Goal: Submit feedback/report problem

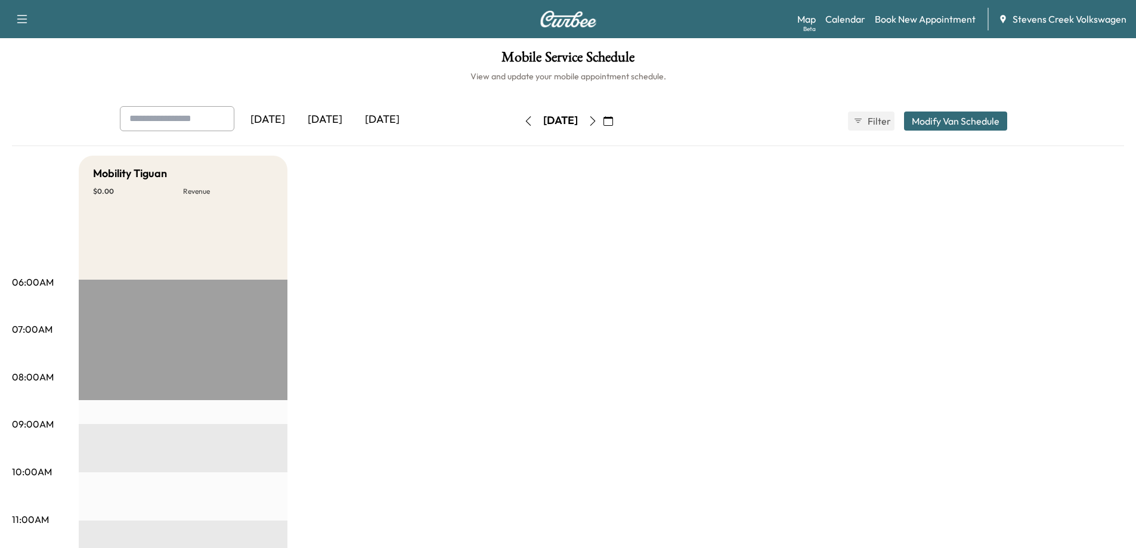
click at [598, 122] on icon "button" at bounding box center [593, 121] width 10 height 10
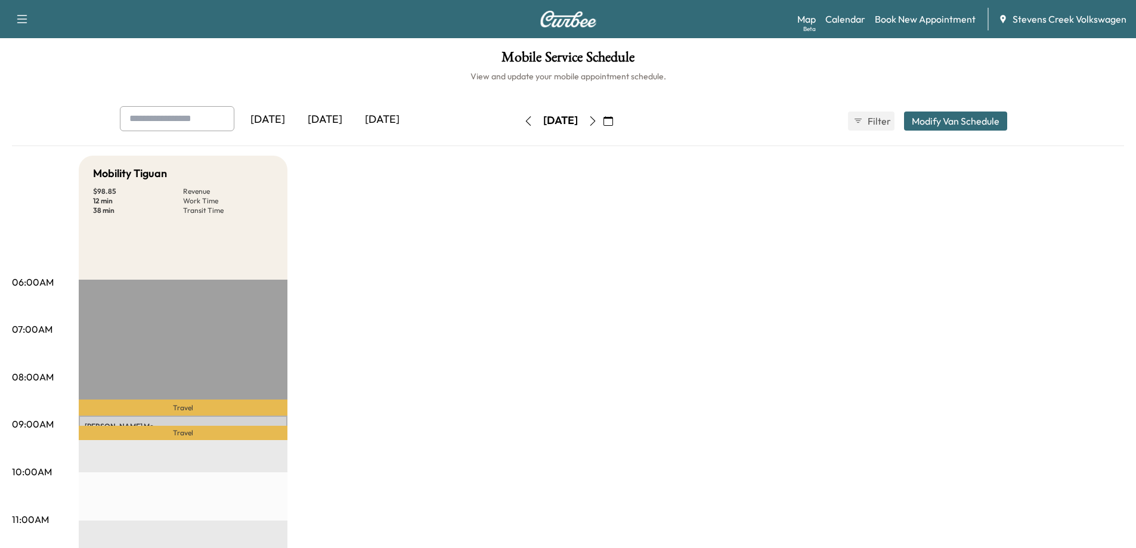
click at [1037, 17] on span "Stevens Creek Volkswagen" at bounding box center [1070, 19] width 114 height 14
click at [24, 20] on icon "button" at bounding box center [22, 19] width 14 height 14
click at [28, 37] on link "Support" at bounding box center [42, 41] width 45 height 14
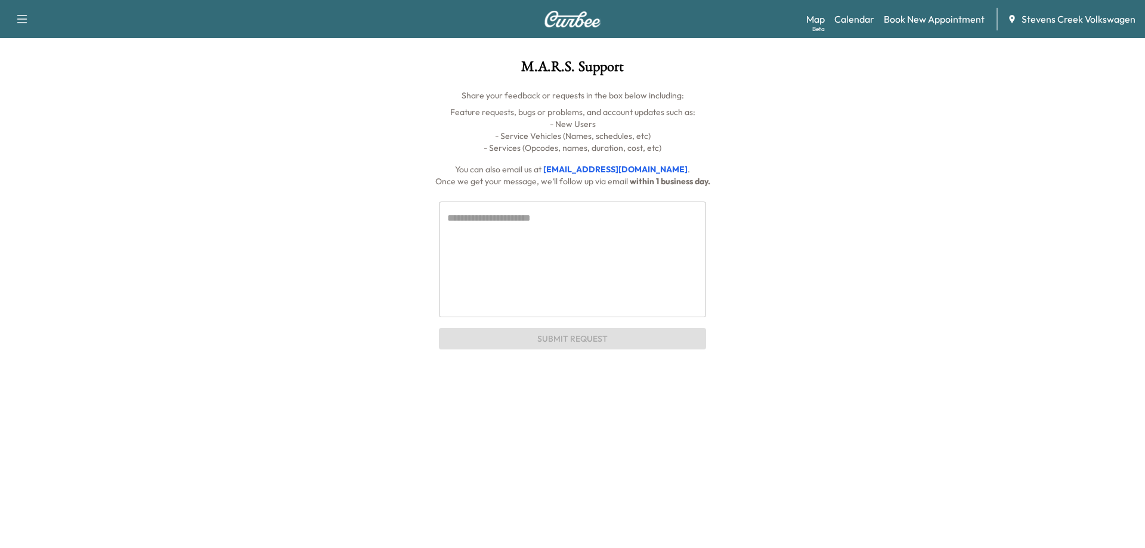
click at [552, 233] on textarea at bounding box center [572, 259] width 251 height 96
click at [939, 257] on div "* ​ Submit Request" at bounding box center [572, 268] width 897 height 163
